Goal: Task Accomplishment & Management: Manage account settings

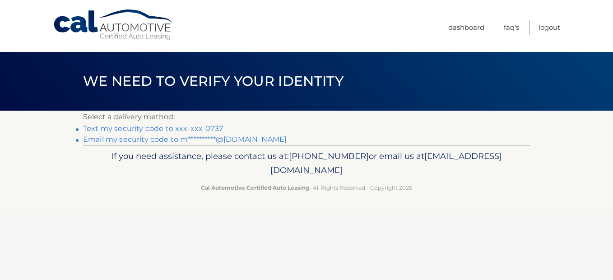
click at [115, 127] on link "Text my security code to xxx-xxx-0737" at bounding box center [153, 128] width 140 height 9
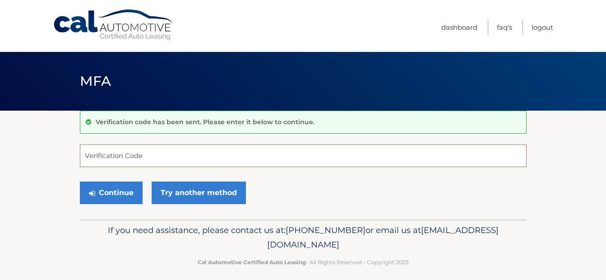
click at [271, 160] on input "Verification Code" at bounding box center [303, 155] width 447 height 23
type input "004832"
click at [80, 181] on button "Continue" at bounding box center [111, 192] width 63 height 23
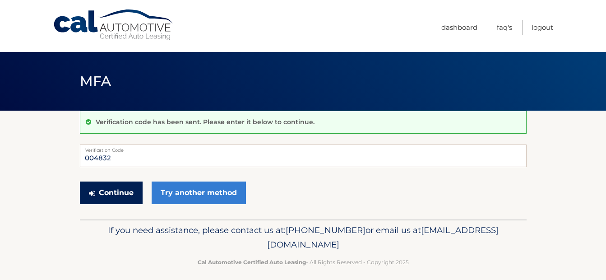
drag, startPoint x: 139, startPoint y: 187, endPoint x: 133, endPoint y: 189, distance: 6.1
click at [138, 188] on button "Continue" at bounding box center [111, 192] width 63 height 23
click at [123, 196] on button "Continue" at bounding box center [111, 192] width 63 height 23
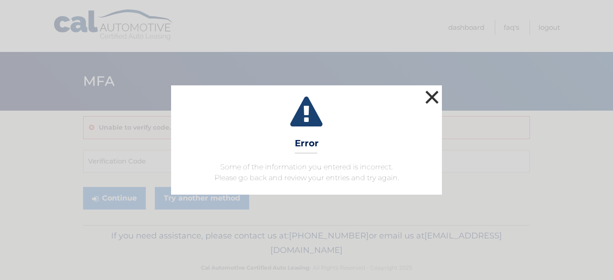
click at [437, 96] on button "×" at bounding box center [432, 97] width 18 height 18
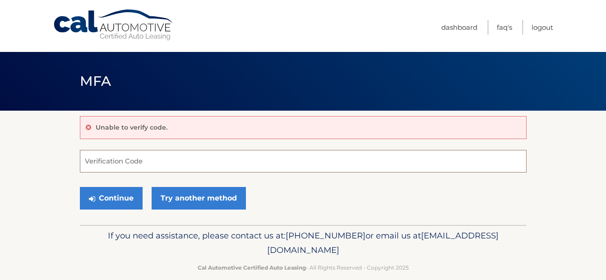
click at [170, 161] on input "Verification Code" at bounding box center [303, 161] width 447 height 23
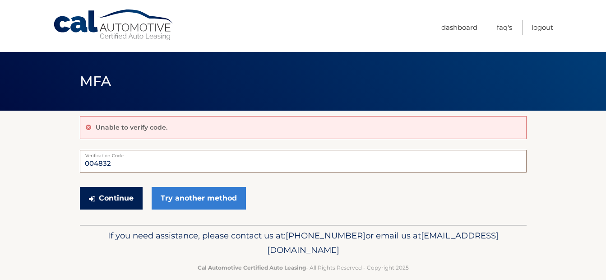
type input "004832"
click at [124, 205] on button "Continue" at bounding box center [111, 198] width 63 height 23
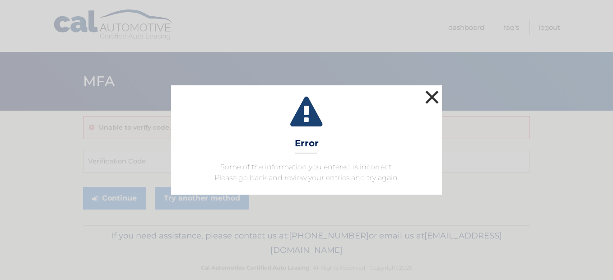
click at [431, 95] on button "×" at bounding box center [432, 97] width 18 height 18
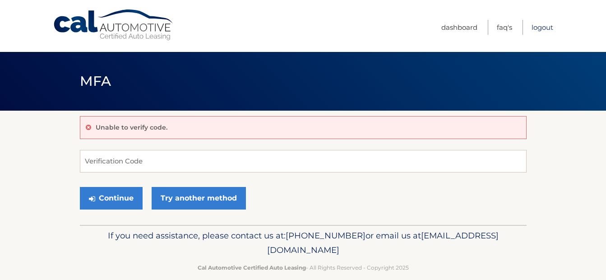
click at [543, 26] on link "Logout" at bounding box center [542, 27] width 22 height 15
